Goal: Find specific page/section: Find specific page/section

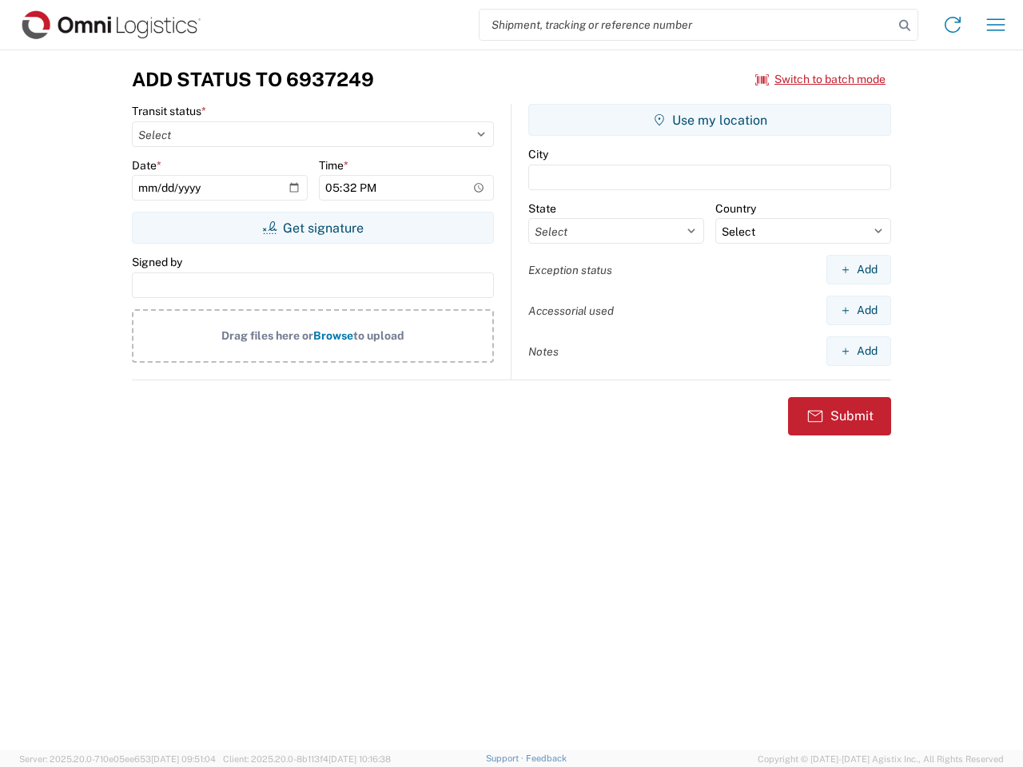
click at [686, 25] on input "search" at bounding box center [686, 25] width 414 height 30
click at [904, 26] on icon at bounding box center [904, 25] width 22 height 22
click at [952, 25] on icon at bounding box center [953, 25] width 26 height 26
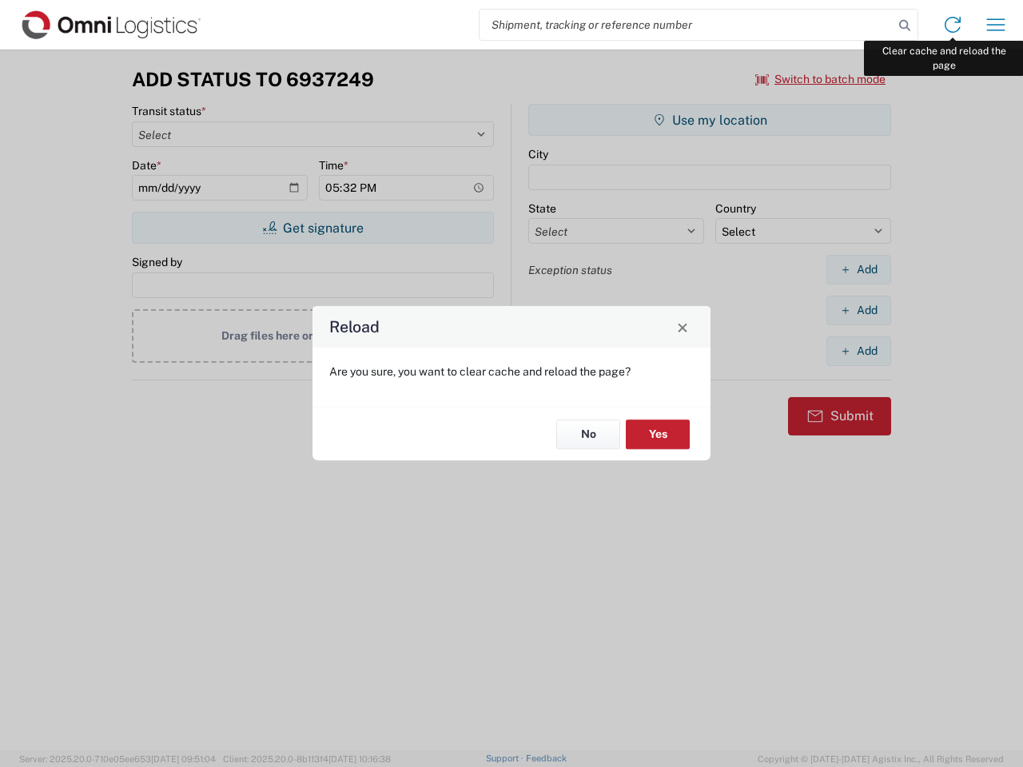
click at [996, 25] on div "Reload Are you sure, you want to clear cache and reload the page? No Yes" at bounding box center [511, 383] width 1023 height 767
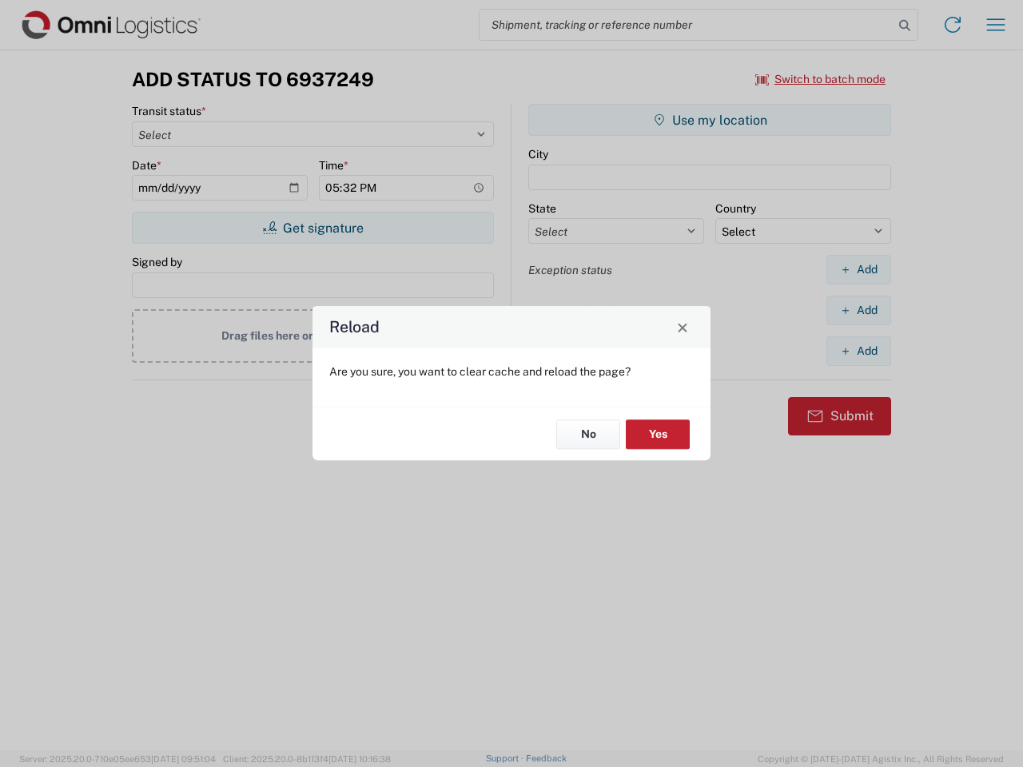
click at [821, 79] on div "Reload Are you sure, you want to clear cache and reload the page? No Yes" at bounding box center [511, 383] width 1023 height 767
click at [312, 228] on div "Reload Are you sure, you want to clear cache and reload the page? No Yes" at bounding box center [511, 383] width 1023 height 767
click at [709, 120] on div "Reload Are you sure, you want to clear cache and reload the page? No Yes" at bounding box center [511, 383] width 1023 height 767
click at [858, 269] on div "Reload Are you sure, you want to clear cache and reload the page? No Yes" at bounding box center [511, 383] width 1023 height 767
click at [858, 310] on div "Reload Are you sure, you want to clear cache and reload the page? No Yes" at bounding box center [511, 383] width 1023 height 767
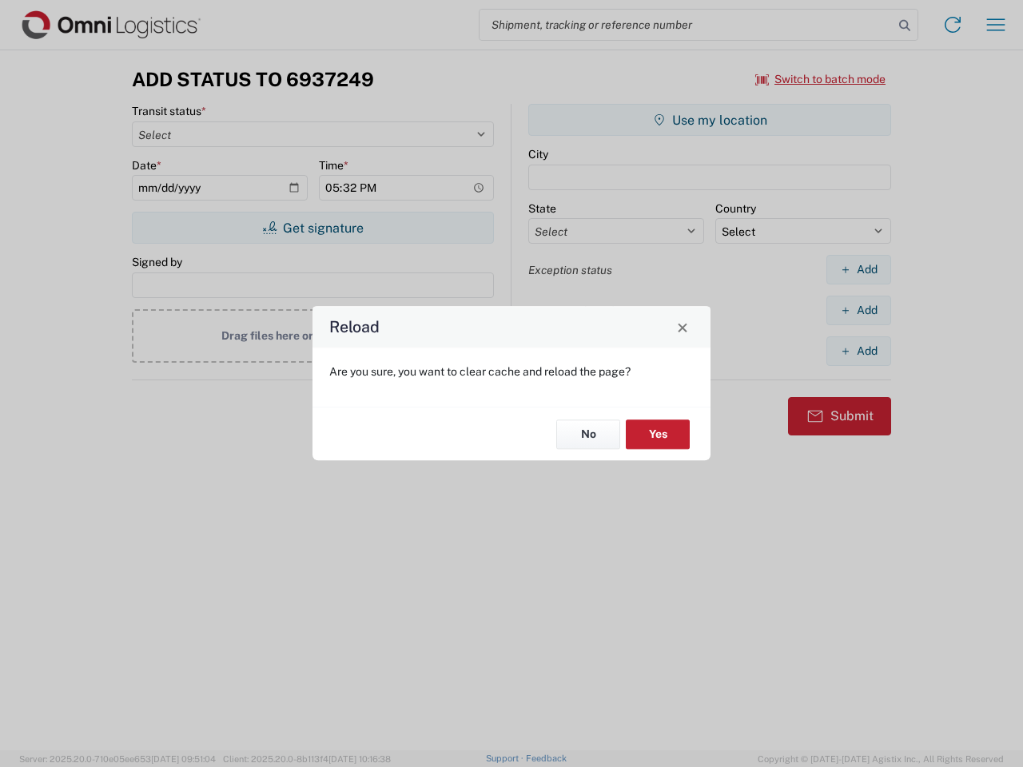
click at [858, 351] on div "Reload Are you sure, you want to clear cache and reload the page? No Yes" at bounding box center [511, 383] width 1023 height 767
